Goal: Task Accomplishment & Management: Use online tool/utility

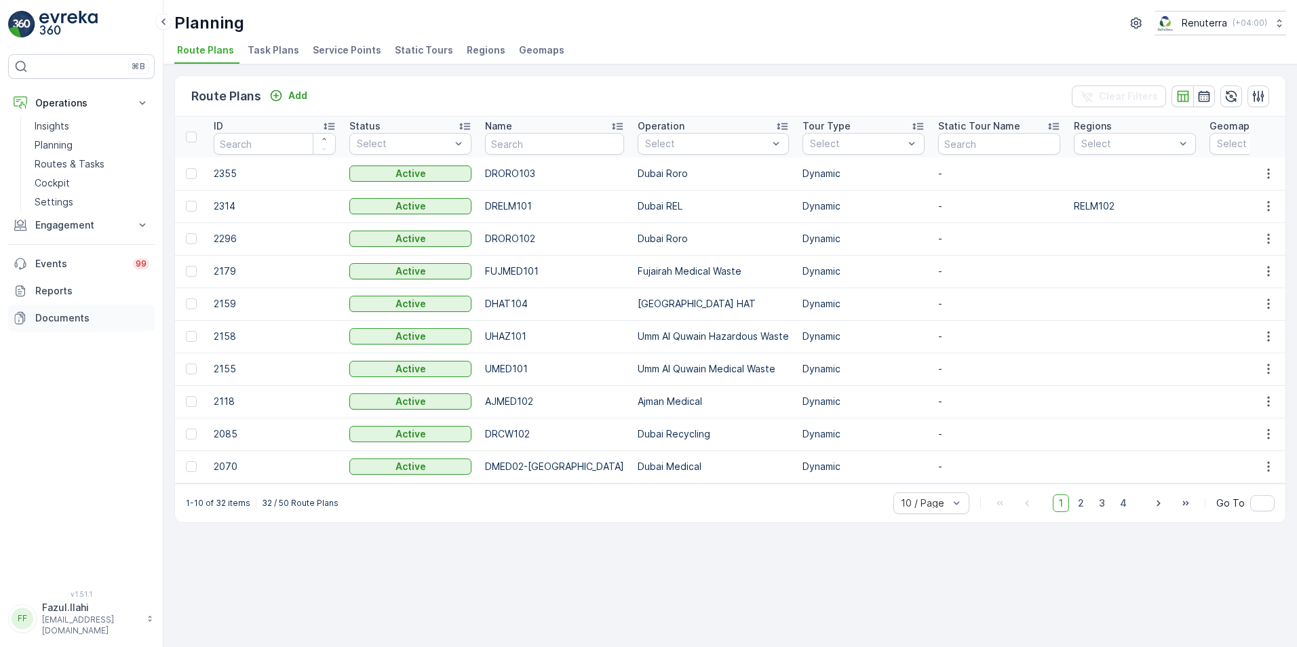
click at [65, 320] on p "Documents" at bounding box center [92, 318] width 114 height 14
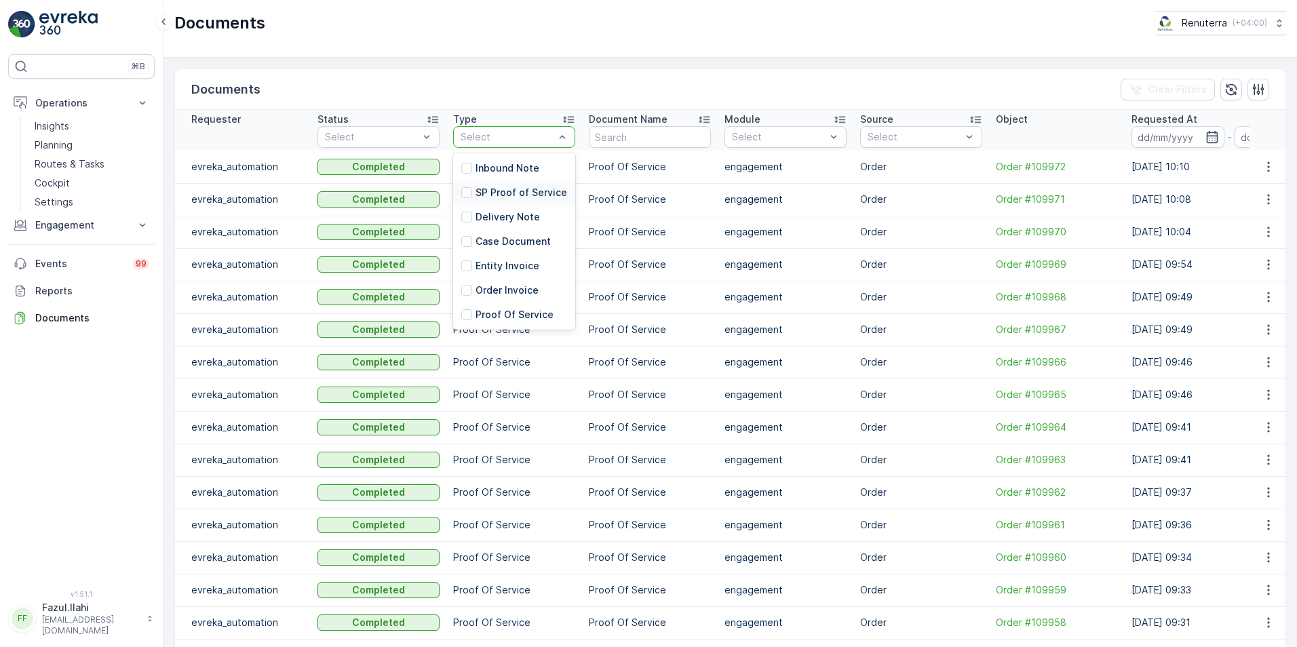
click at [502, 186] on p "SP Proof of Service" at bounding box center [522, 193] width 92 height 14
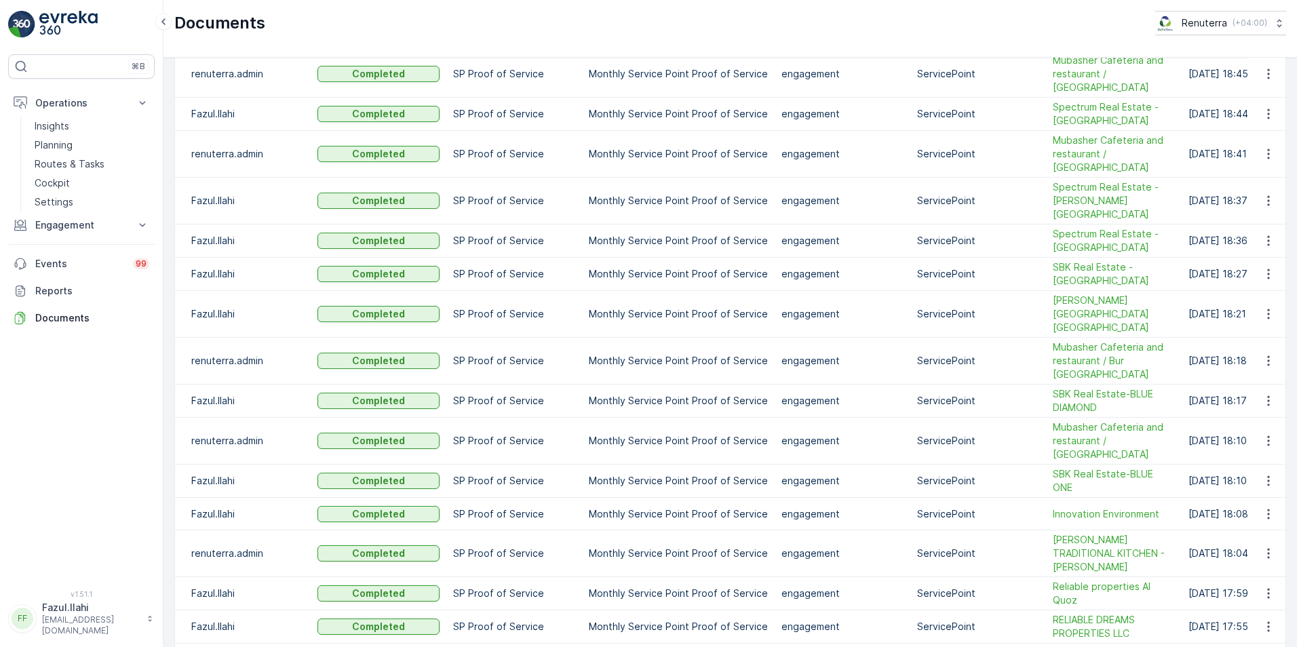
scroll to position [1321, 0]
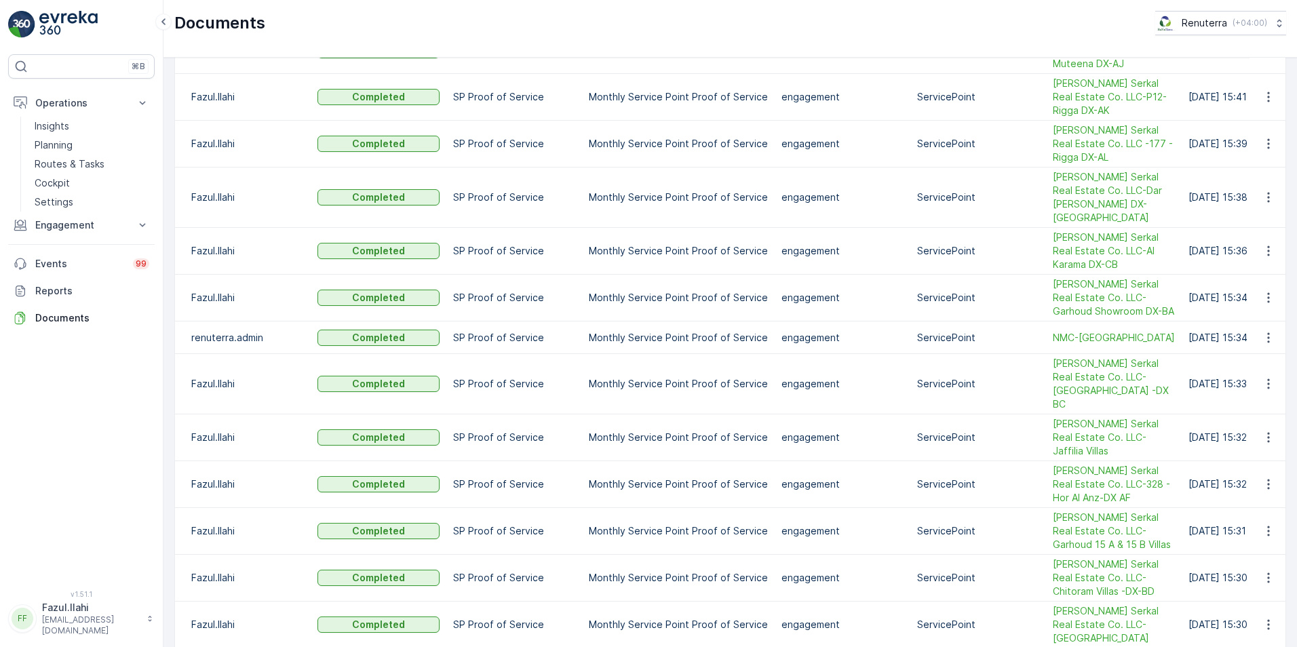
scroll to position [1560, 0]
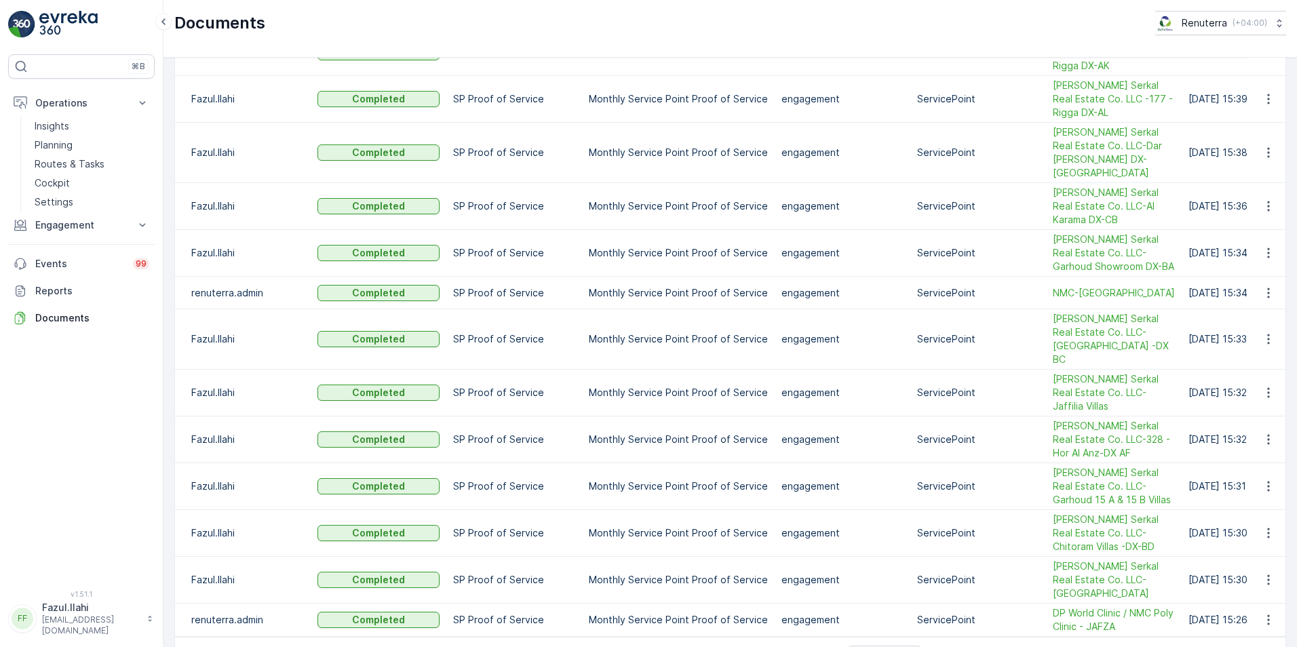
click at [1056, 647] on span "3" at bounding box center [1055, 657] width 18 height 18
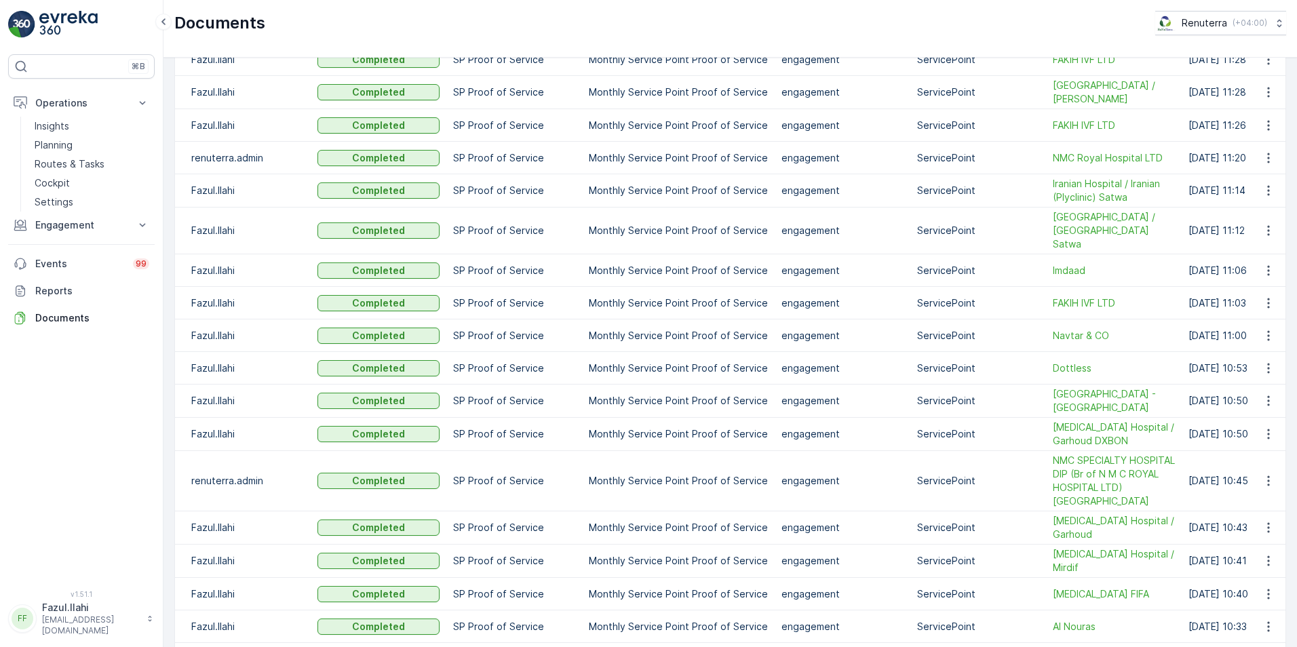
scroll to position [1351, 0]
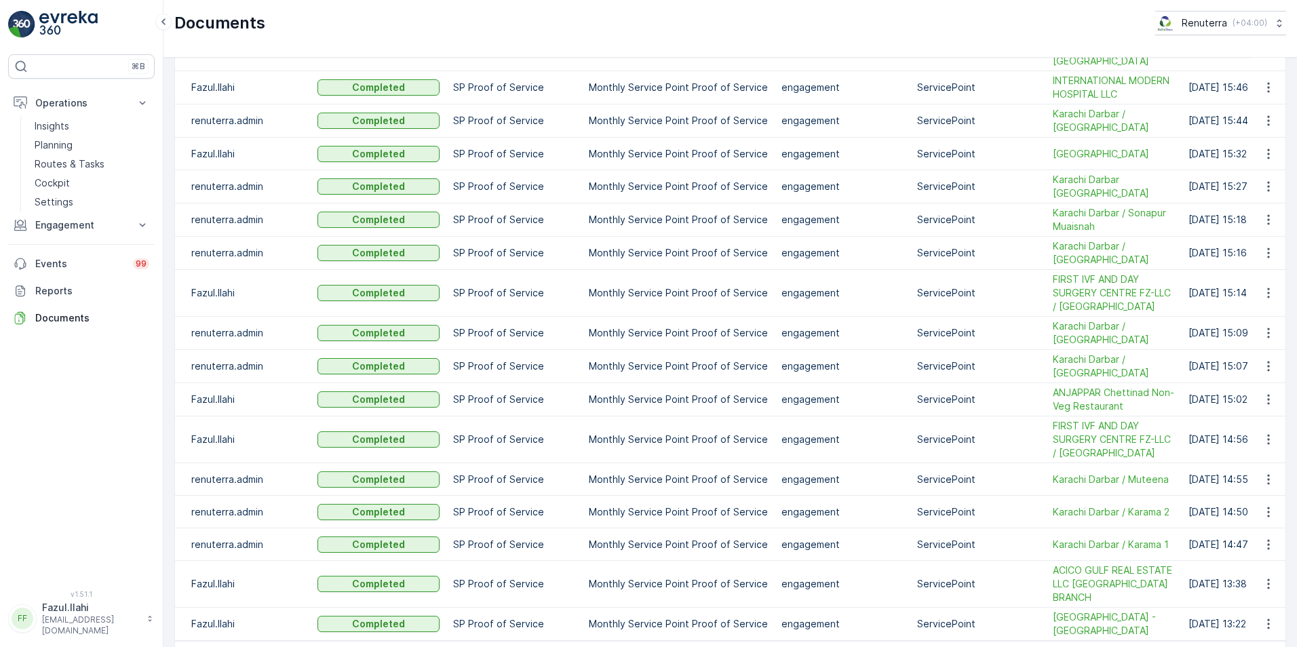
scroll to position [1314, 0]
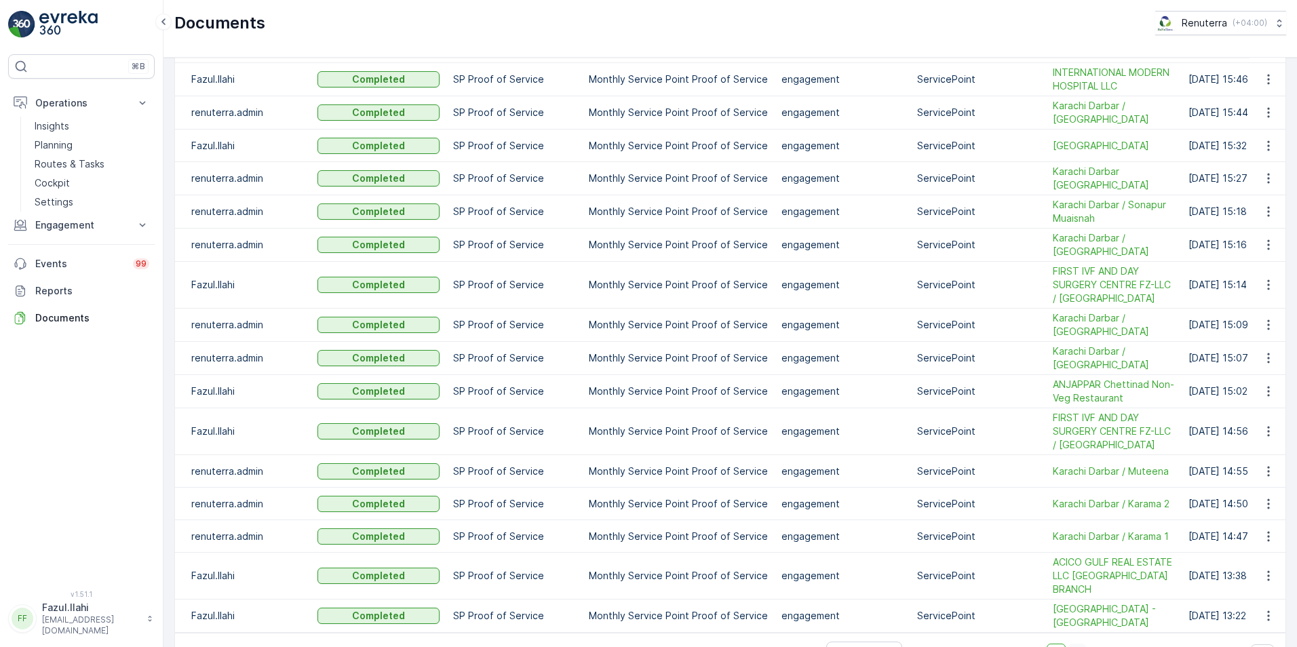
click at [1072, 644] on span "5" at bounding box center [1078, 653] width 18 height 18
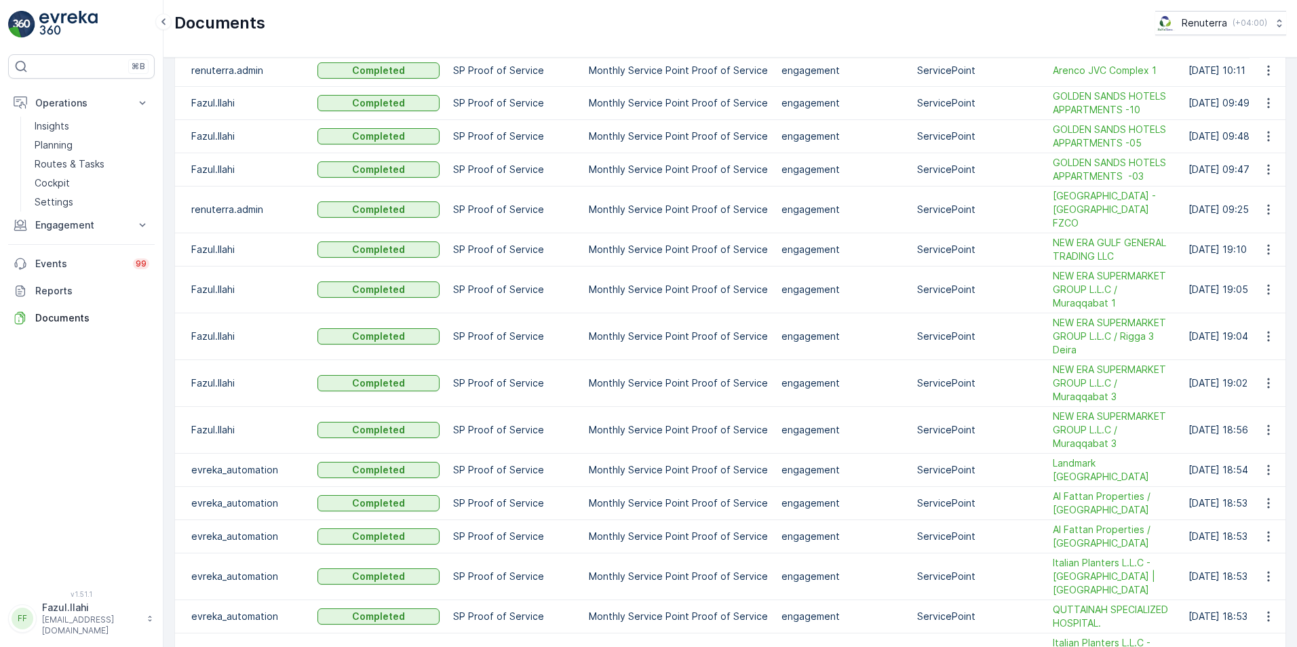
scroll to position [1043, 0]
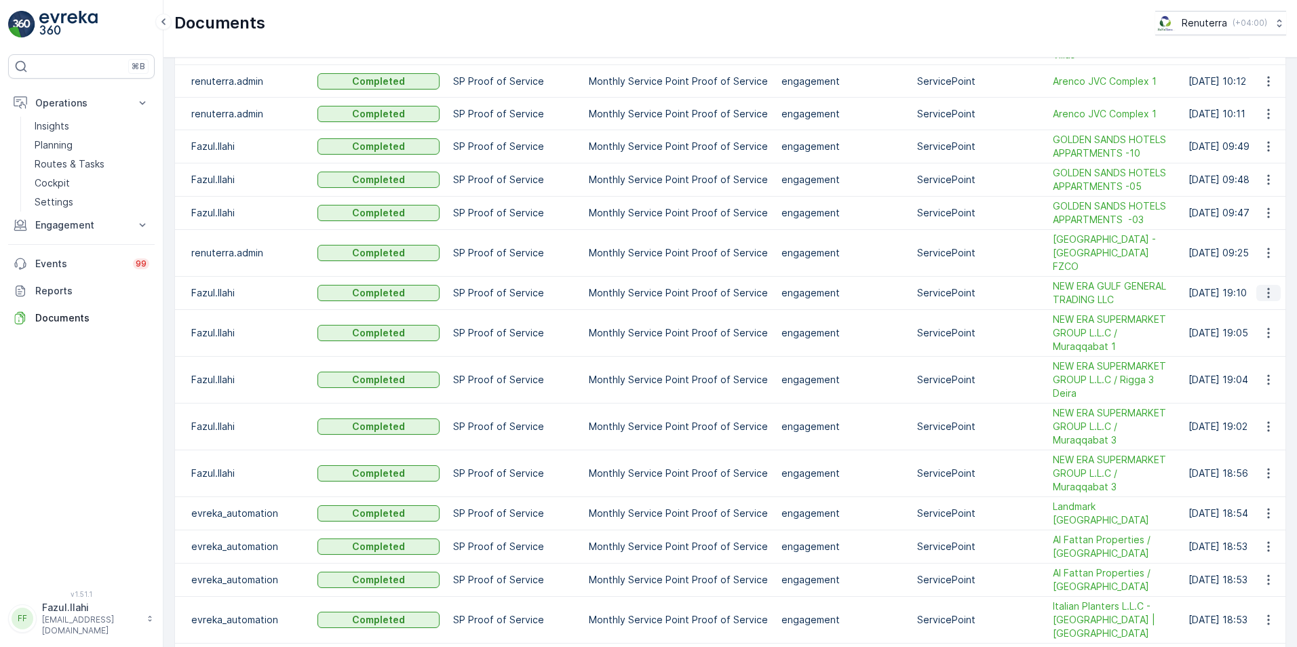
click at [1265, 286] on icon "button" at bounding box center [1269, 293] width 14 height 14
click at [1259, 276] on span "See Details" at bounding box center [1265, 274] width 52 height 14
click at [65, 229] on p "Engagement" at bounding box center [81, 225] width 92 height 14
click at [52, 301] on p "Service Points" at bounding box center [68, 306] width 66 height 14
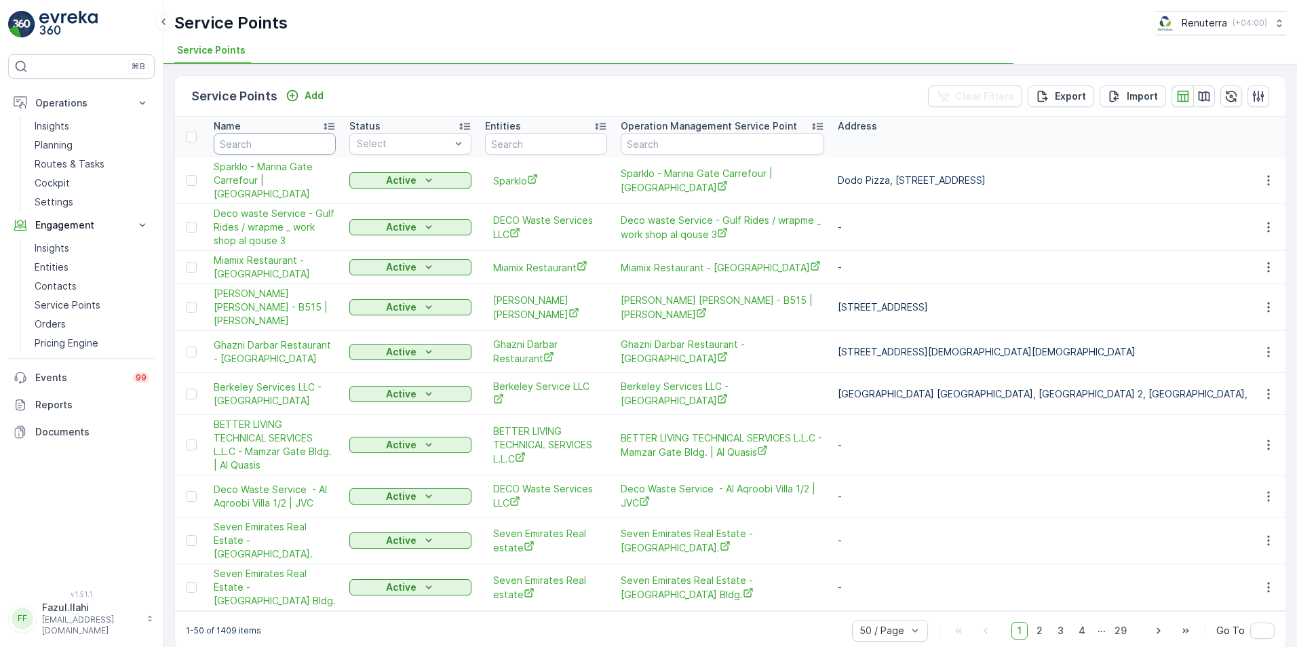
click at [301, 140] on input "text" at bounding box center [275, 144] width 122 height 22
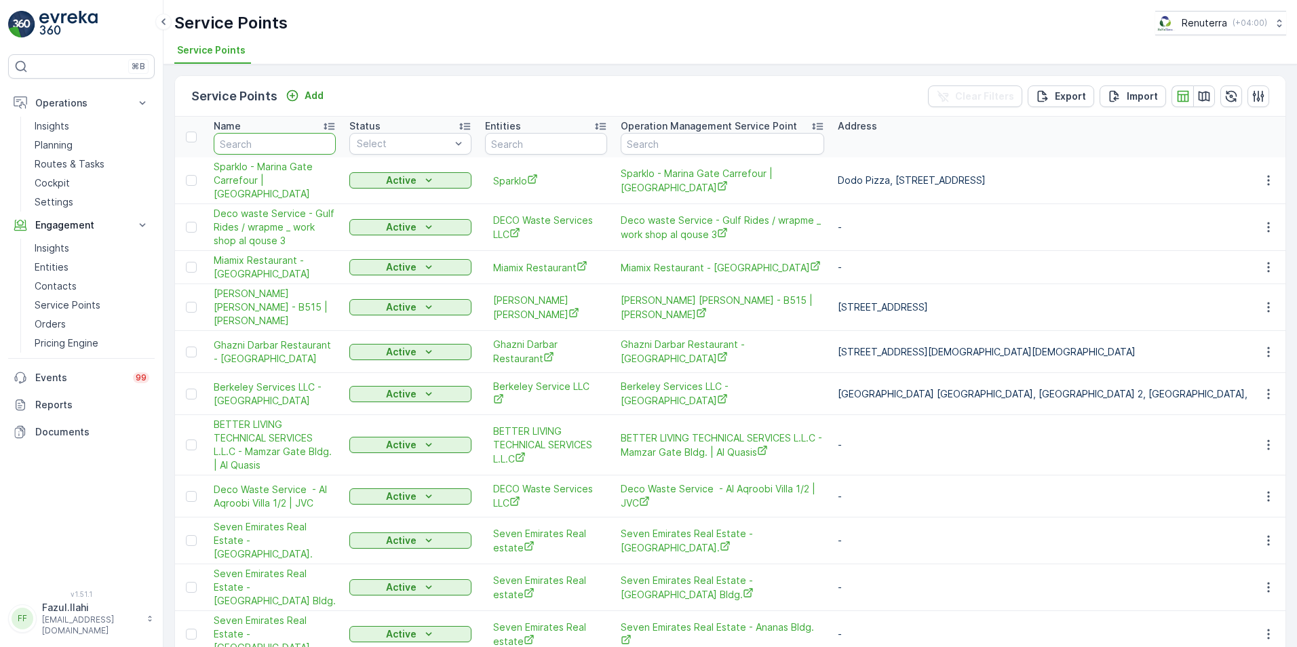
click at [290, 141] on input "text" at bounding box center [275, 144] width 122 height 22
type input "[GEOGRAPHIC_DATA]"
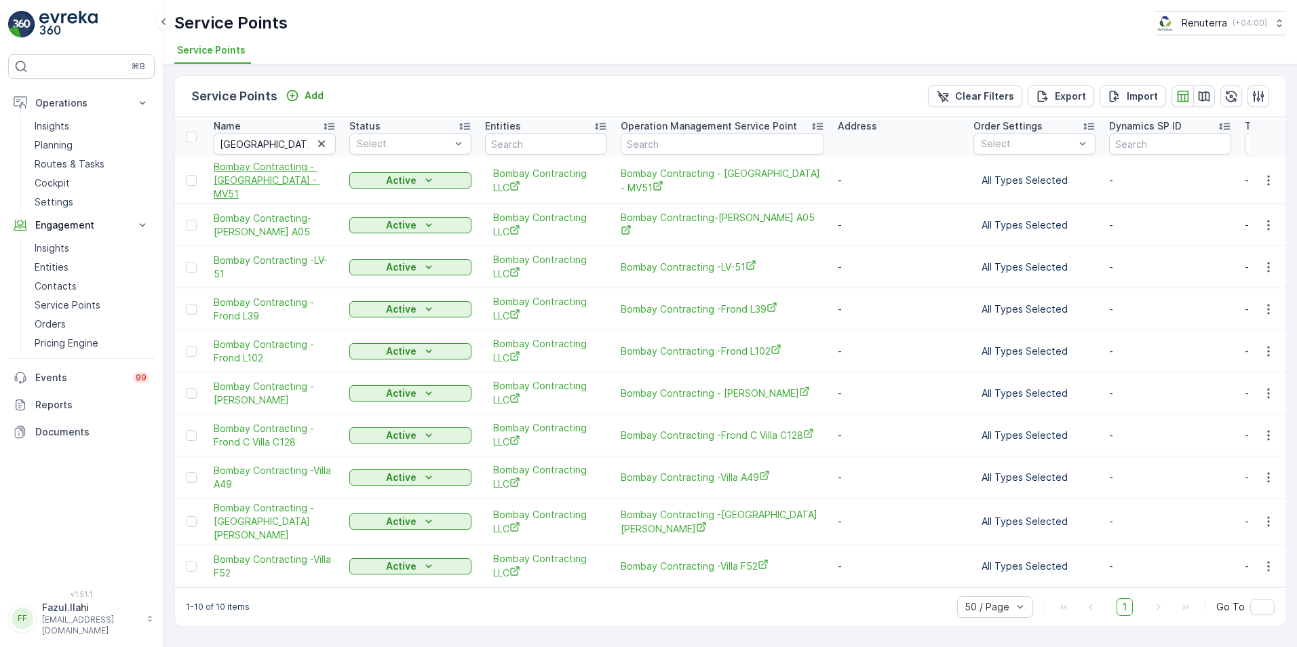
click at [273, 170] on span "Bombay Contracting - [GEOGRAPHIC_DATA] - MV51" at bounding box center [275, 180] width 122 height 41
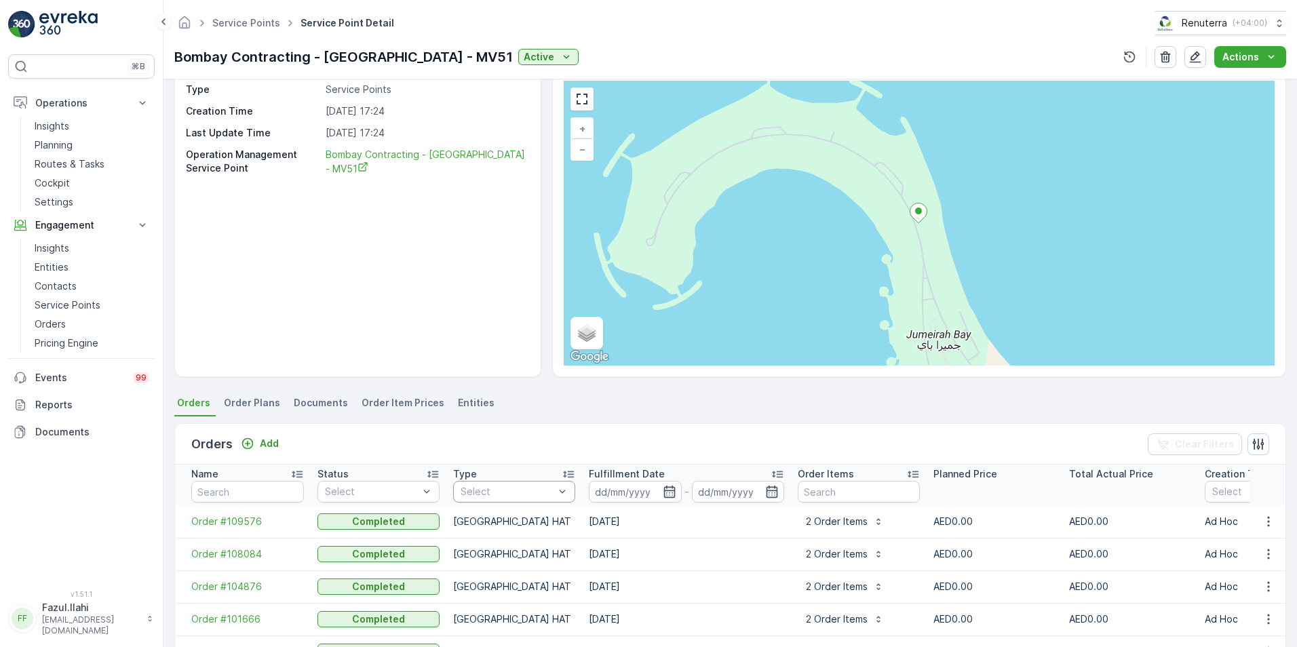
scroll to position [170, 0]
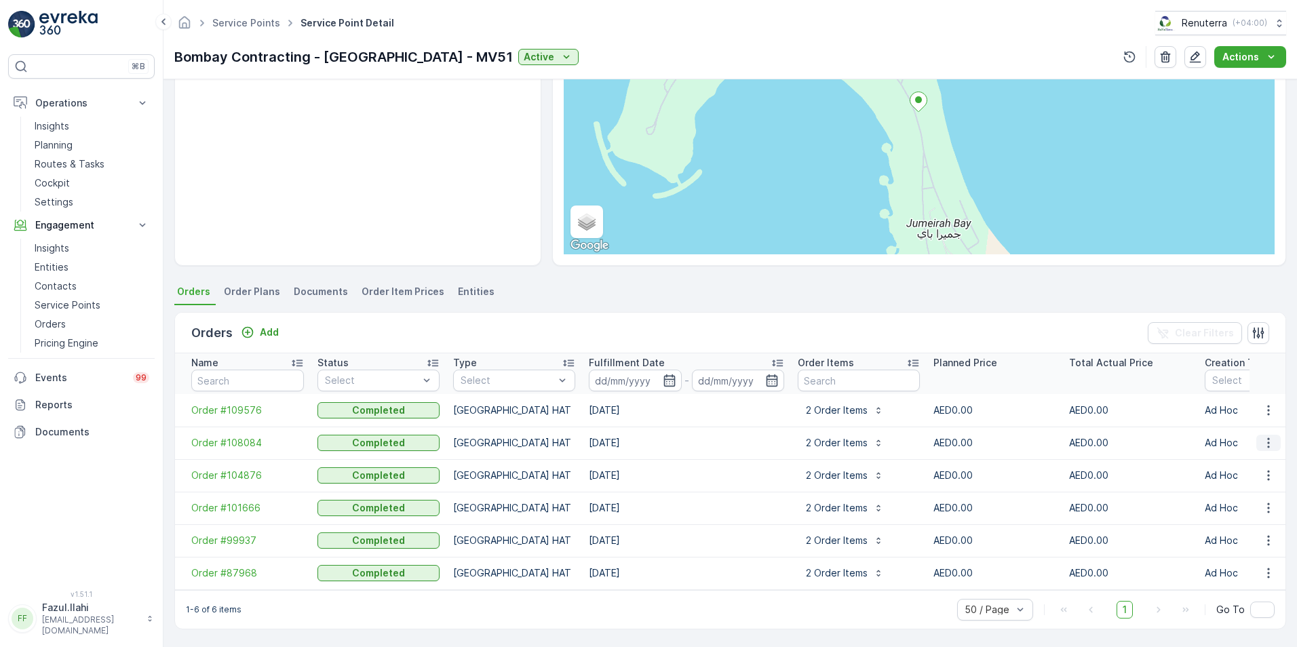
click at [1265, 438] on icon "button" at bounding box center [1269, 443] width 14 height 14
click at [1256, 497] on span "Create Document" at bounding box center [1250, 495] width 81 height 14
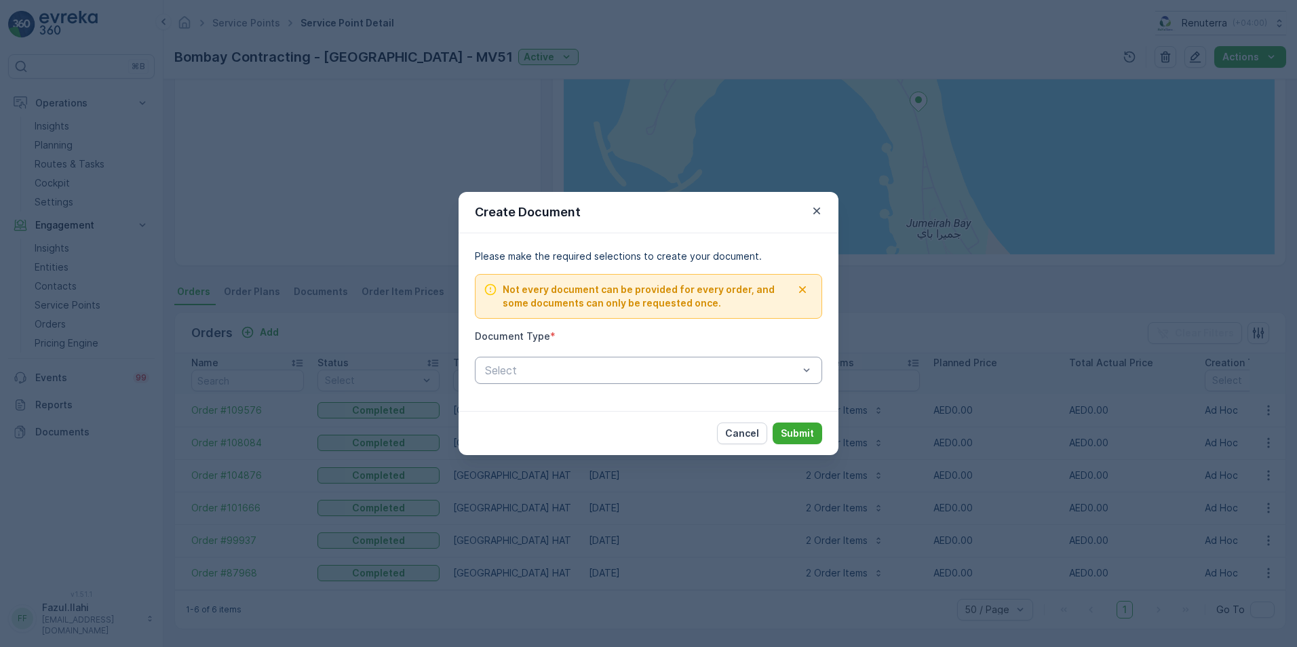
click at [712, 383] on div "Select" at bounding box center [648, 370] width 347 height 27
click at [553, 421] on span "Proof Of Service" at bounding box center [525, 427] width 85 height 12
click at [803, 432] on p "Submit" at bounding box center [797, 434] width 33 height 14
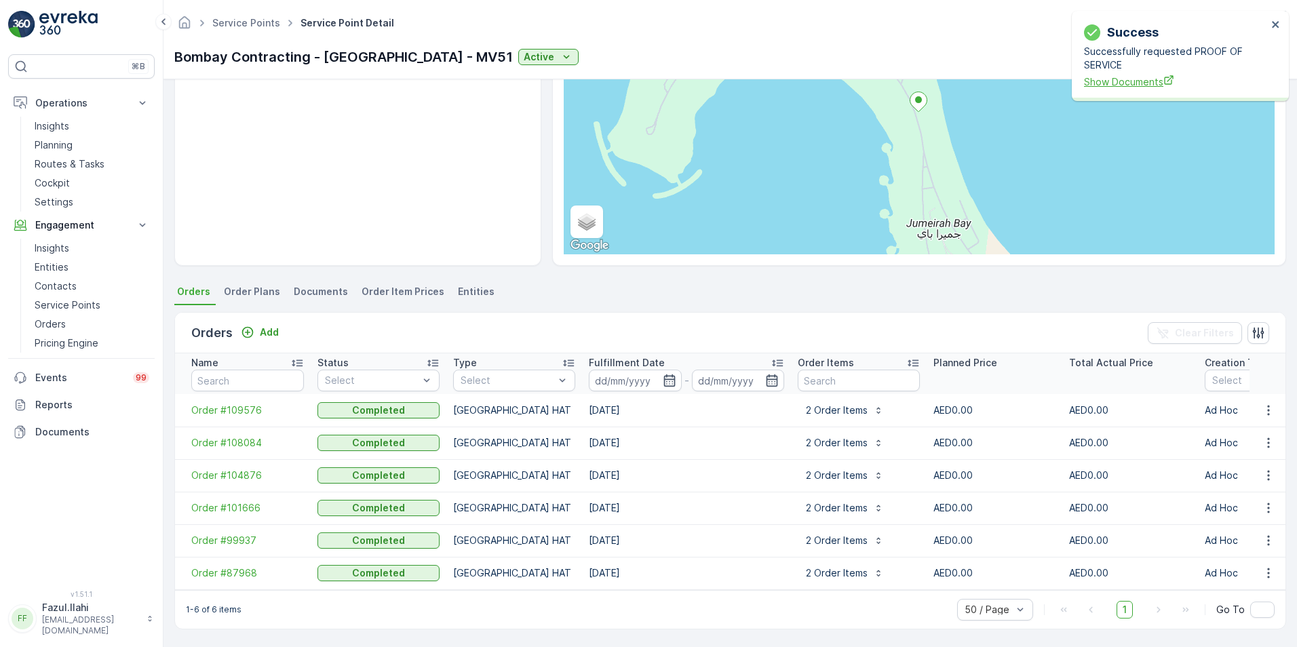
click at [1110, 83] on span "Show Documents" at bounding box center [1175, 82] width 183 height 14
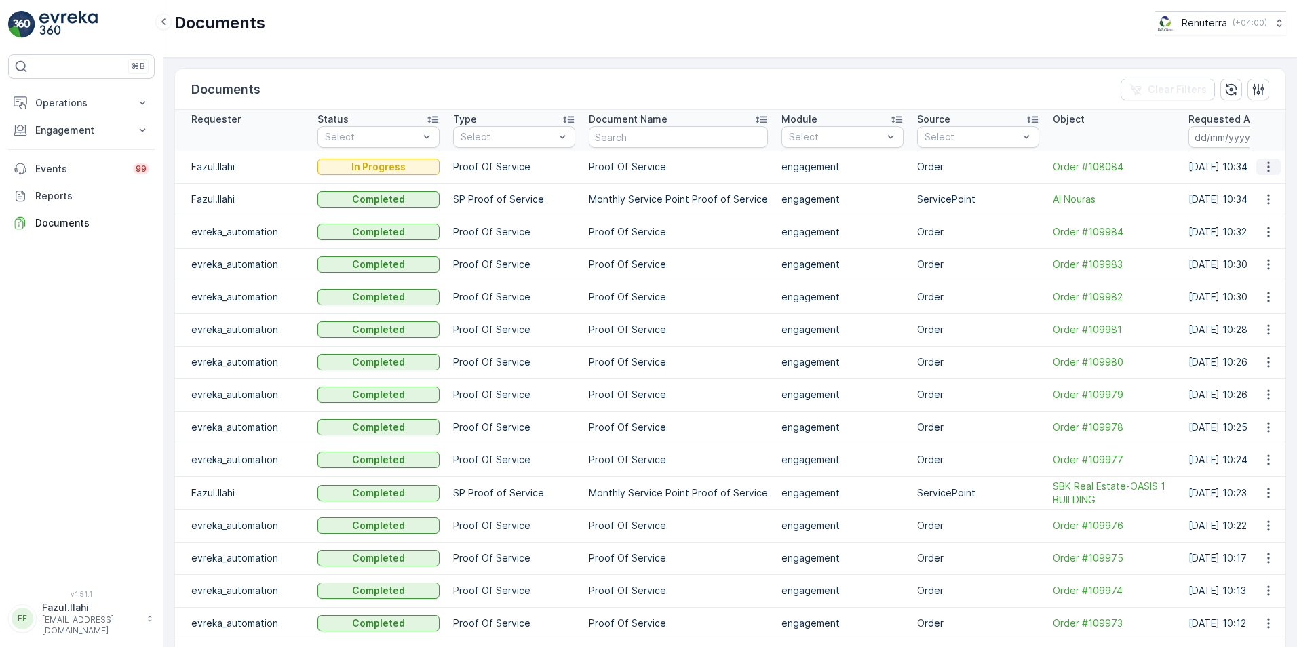
click at [1262, 168] on icon "button" at bounding box center [1269, 167] width 14 height 14
click at [1267, 159] on button "button" at bounding box center [1268, 167] width 24 height 16
click at [1241, 188] on span "See Details" at bounding box center [1265, 187] width 52 height 14
